Goal: Check status: Check status

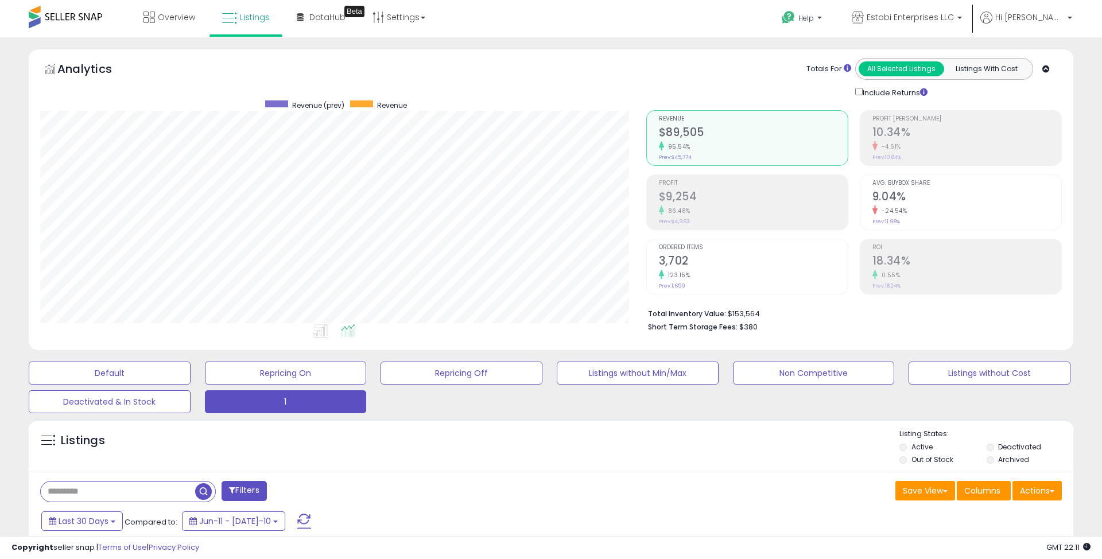
select select "**"
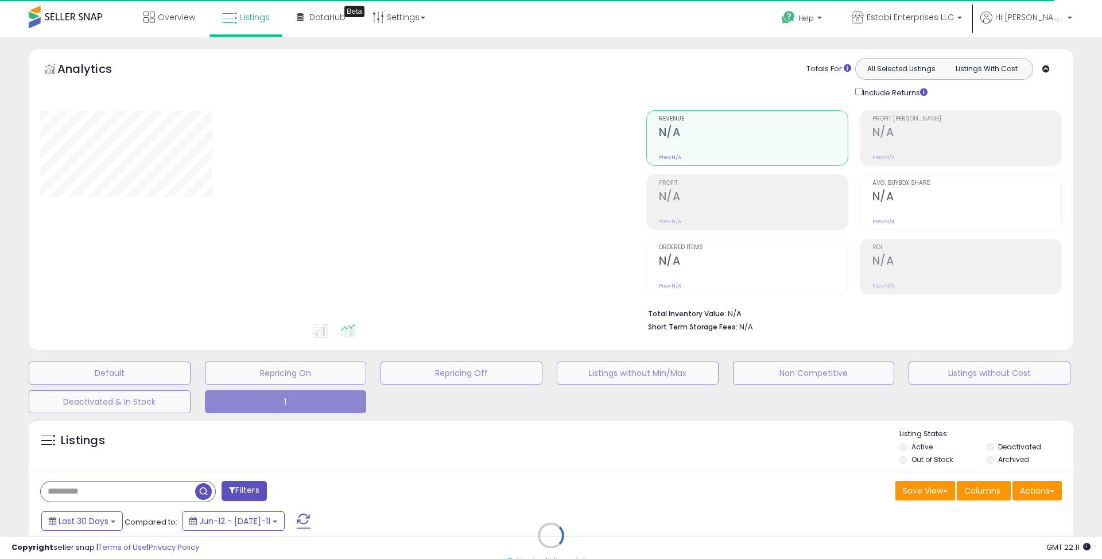
select select "**"
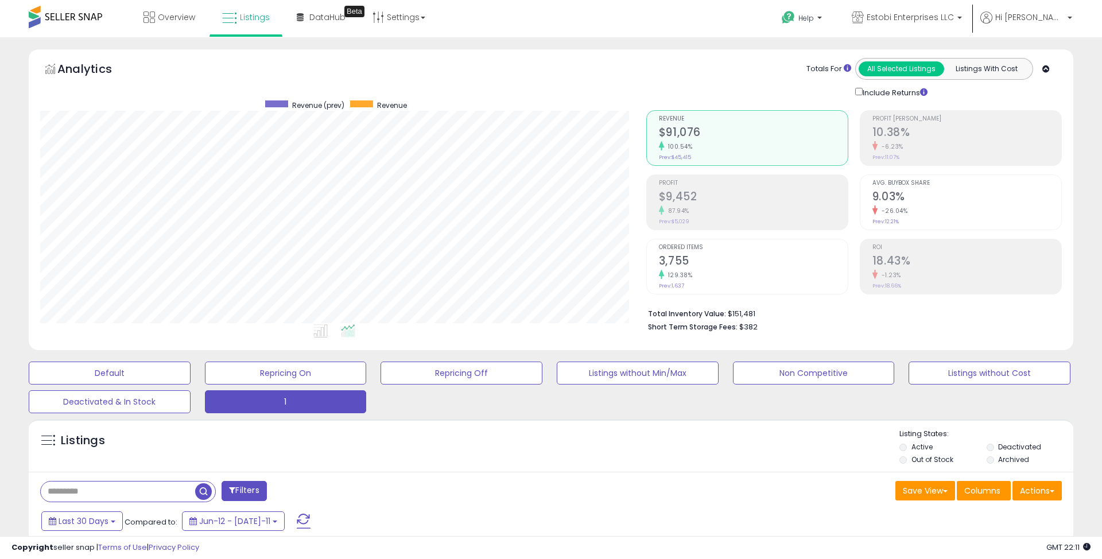
scroll to position [235, 606]
click at [672, 197] on h2 "$9,452" at bounding box center [753, 198] width 189 height 16
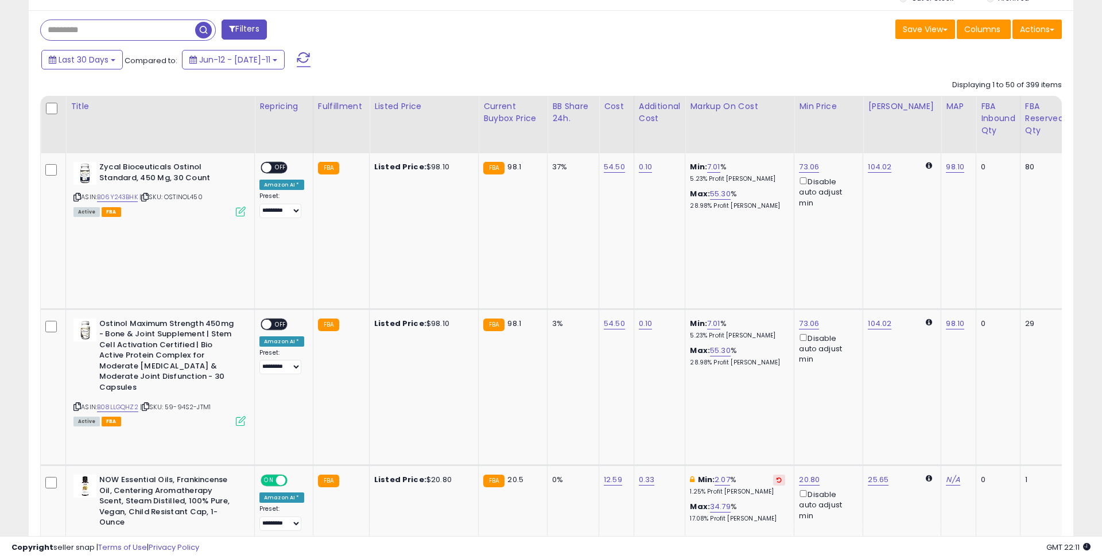
scroll to position [463, 0]
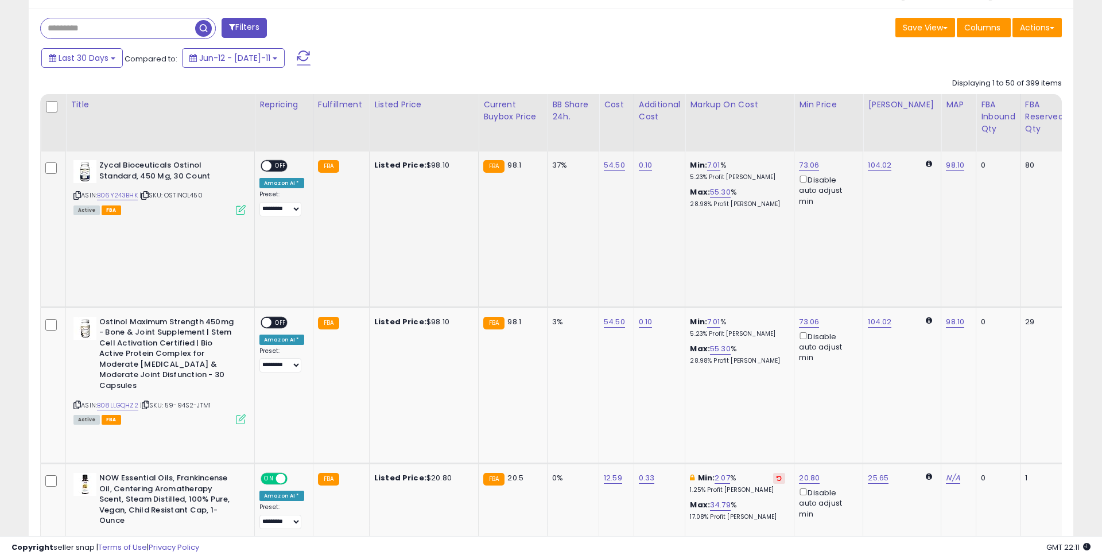
click at [238, 211] on icon at bounding box center [241, 210] width 10 height 10
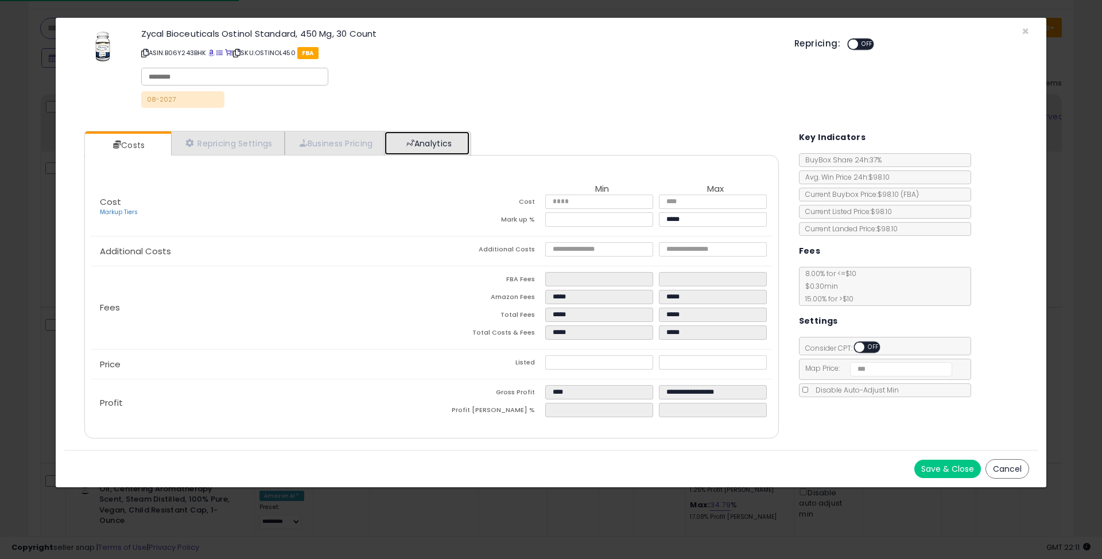
click at [448, 136] on link "Analytics" at bounding box center [427, 143] width 85 height 24
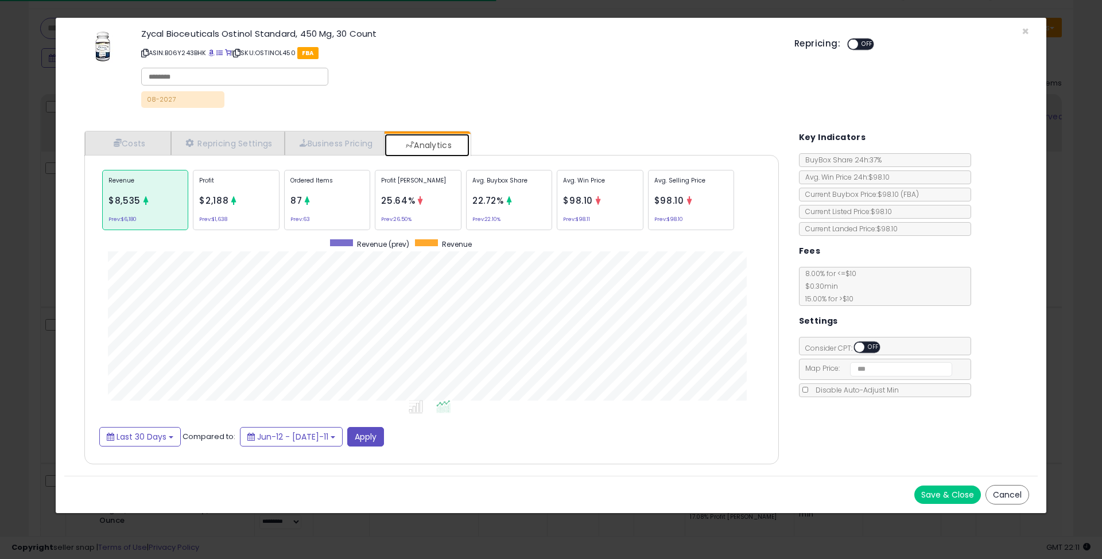
scroll to position [353, 717]
click at [31, 274] on div "× Close Zycal Bioceuticals Ostinol Standard, 450 Mg, 30 Count ASIN: B06Y243BHK …" at bounding box center [551, 279] width 1102 height 559
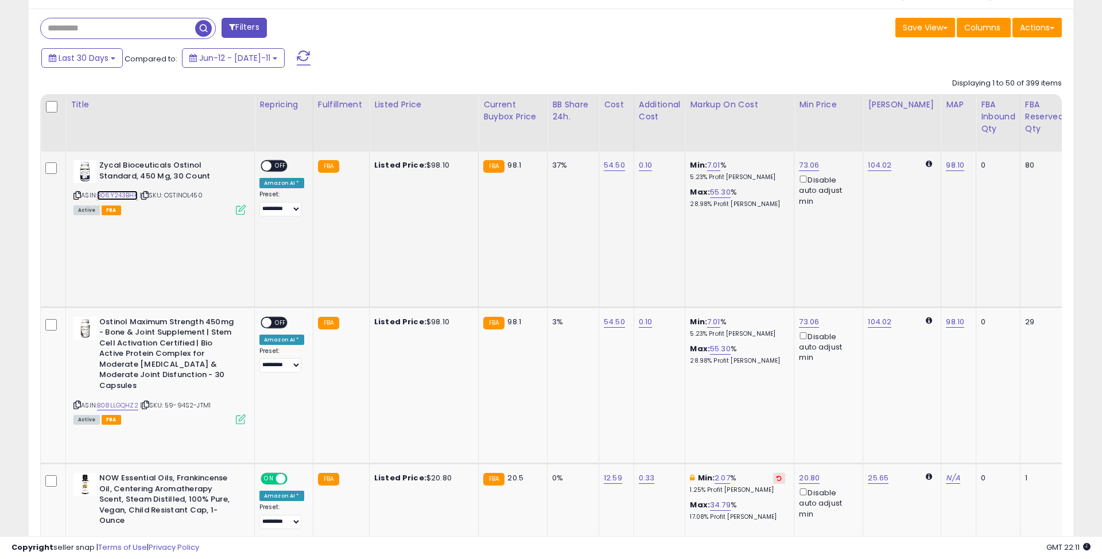
click at [127, 198] on link "B06Y243BHK" at bounding box center [117, 196] width 41 height 10
click at [244, 415] on icon at bounding box center [241, 420] width 10 height 10
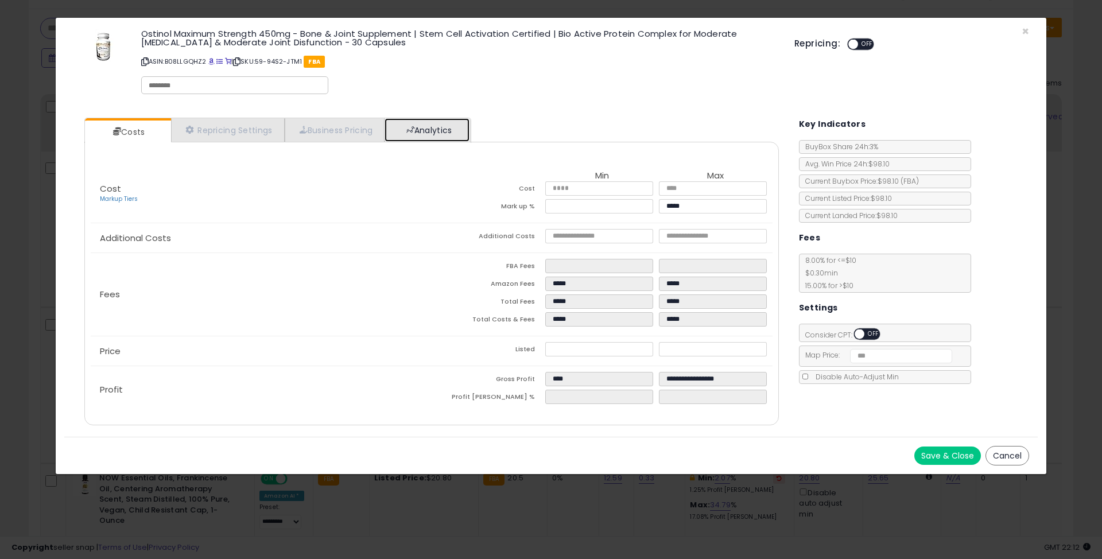
click at [444, 130] on link "Analytics" at bounding box center [427, 130] width 85 height 24
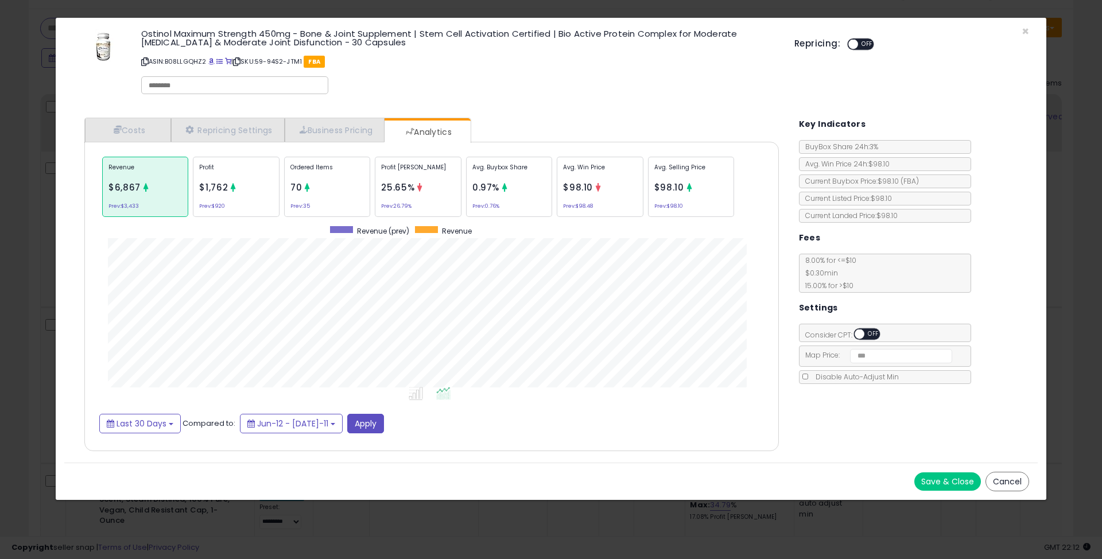
click at [32, 211] on div "× Close Ostinol Maximum Strength 450mg - Bone & Joint Supplement | Stem Cell Ac…" at bounding box center [551, 279] width 1102 height 559
